Goal: Find specific page/section: Find specific page/section

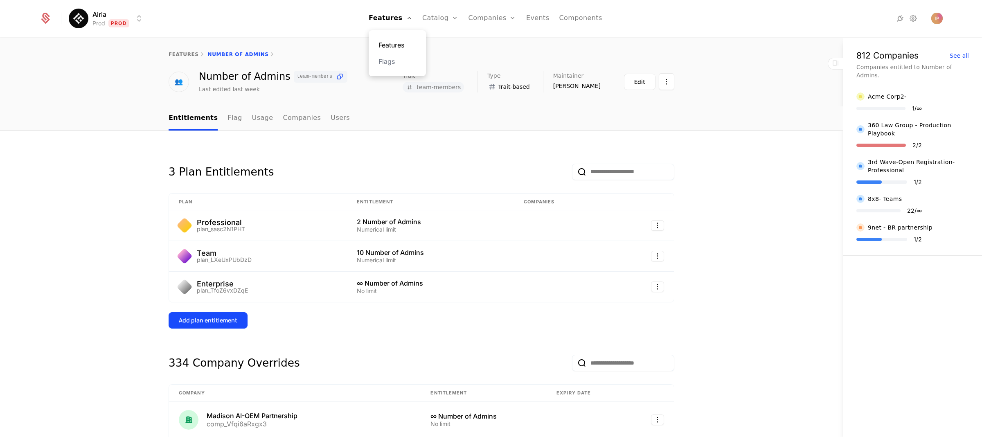
click at [399, 41] on link "Features" at bounding box center [398, 45] width 38 height 10
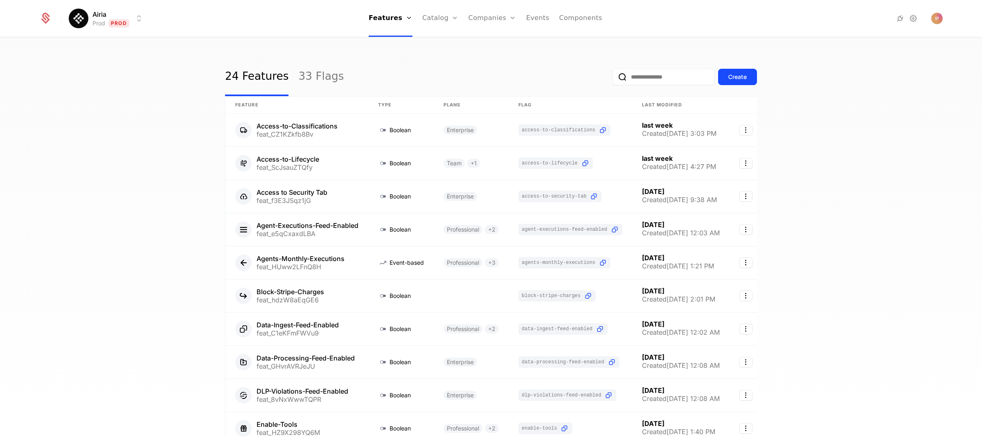
click at [635, 73] on input "email" at bounding box center [664, 77] width 102 height 16
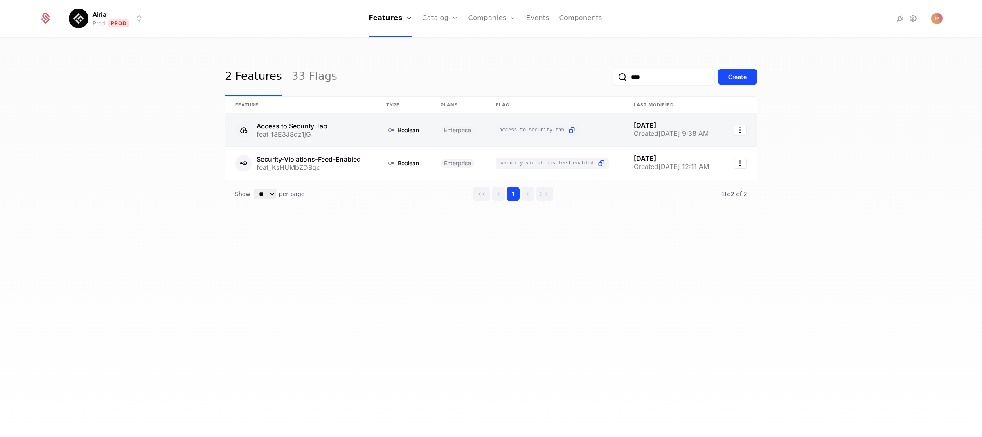
type input "****"
click at [347, 126] on link at bounding box center [301, 130] width 151 height 33
